Goal: Transaction & Acquisition: Purchase product/service

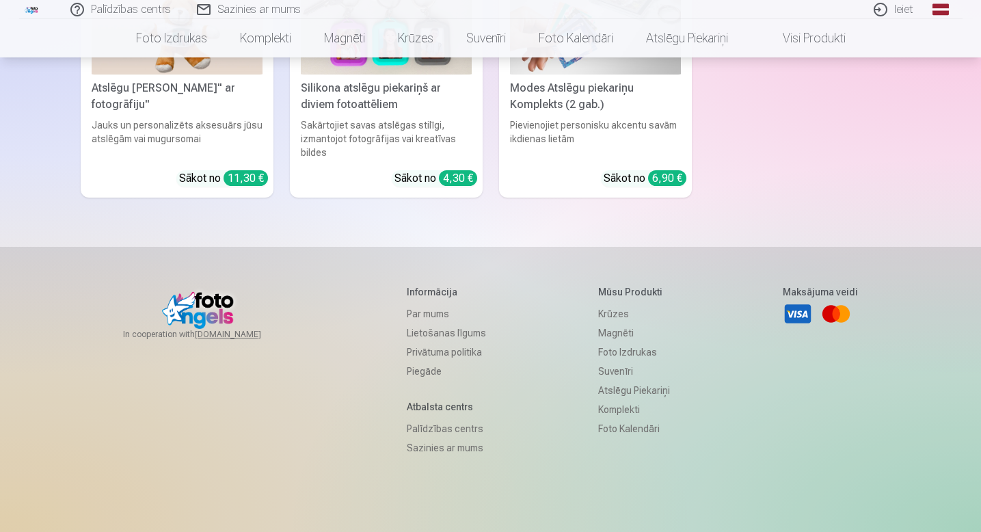
scroll to position [4129, 0]
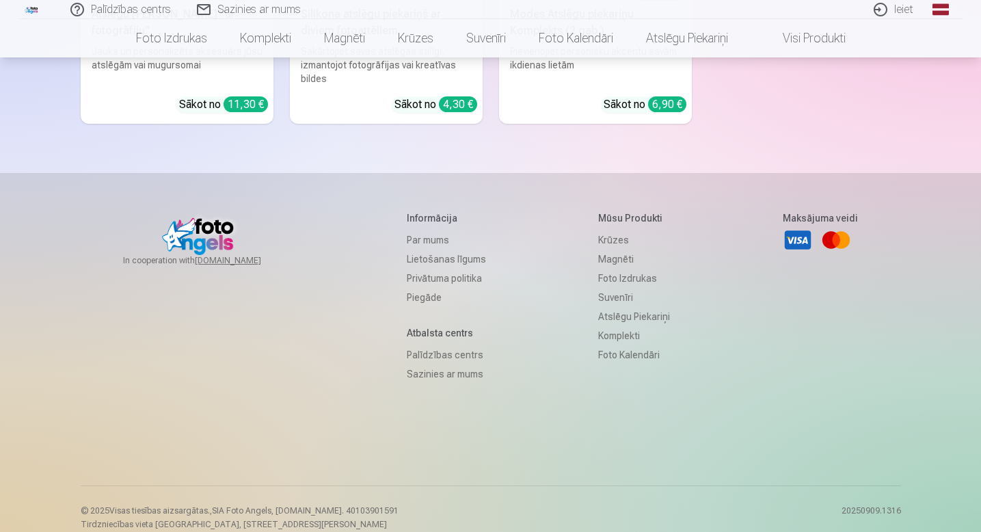
click at [451, 364] on link "Sazinies ar mums" at bounding box center [446, 373] width 79 height 19
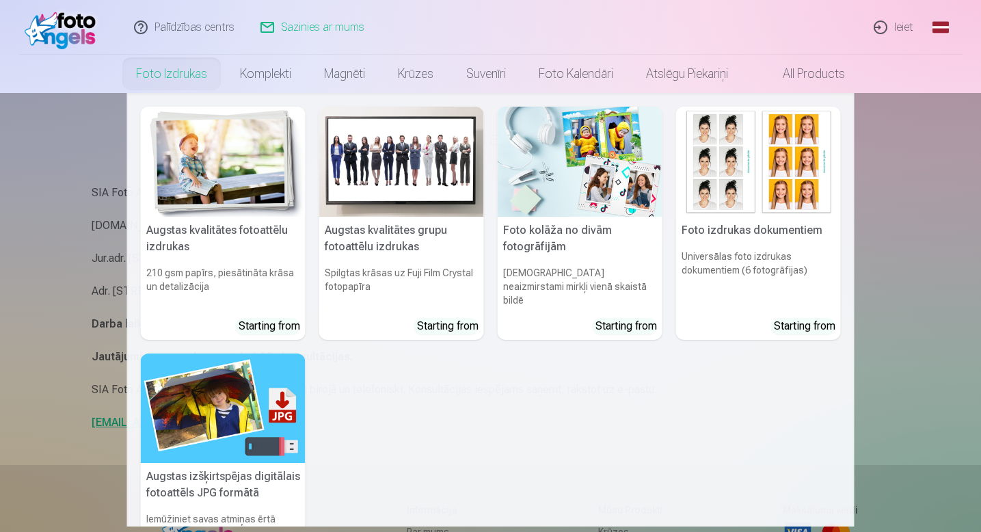
click at [141, 71] on link "Foto izdrukas" at bounding box center [172, 74] width 104 height 38
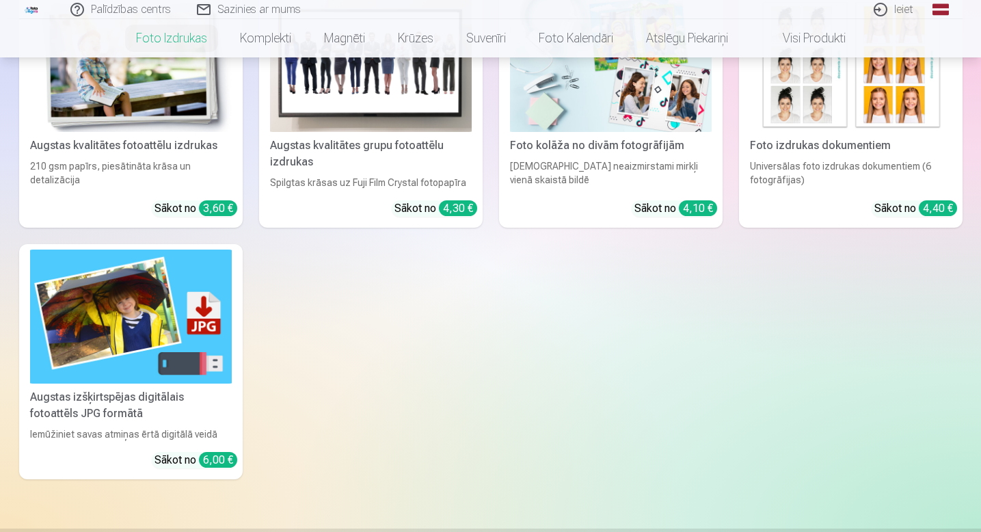
scroll to position [299, 0]
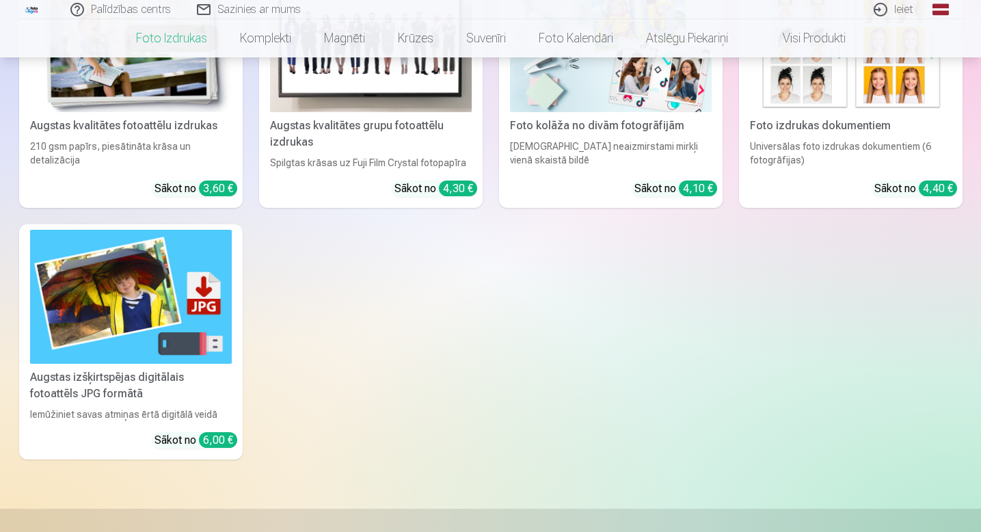
click at [152, 345] on img at bounding box center [131, 297] width 202 height 135
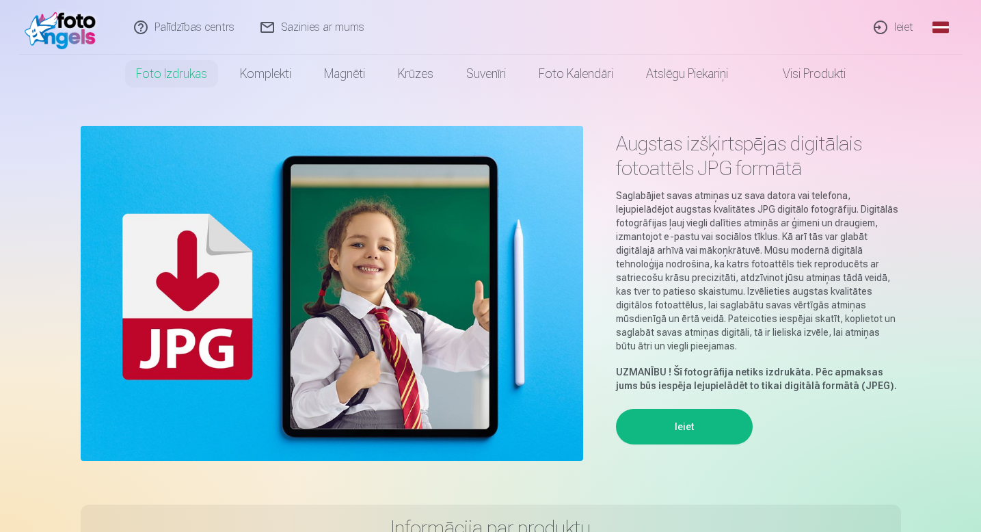
click at [678, 427] on button "Ieiet" at bounding box center [684, 427] width 137 height 36
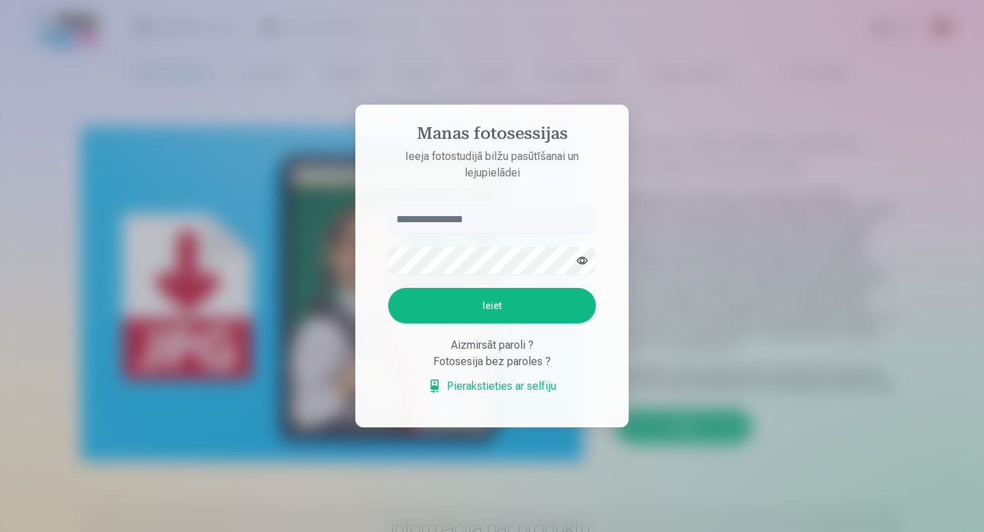
click at [723, 208] on div at bounding box center [492, 266] width 984 height 532
